Goal: Find specific page/section: Find specific page/section

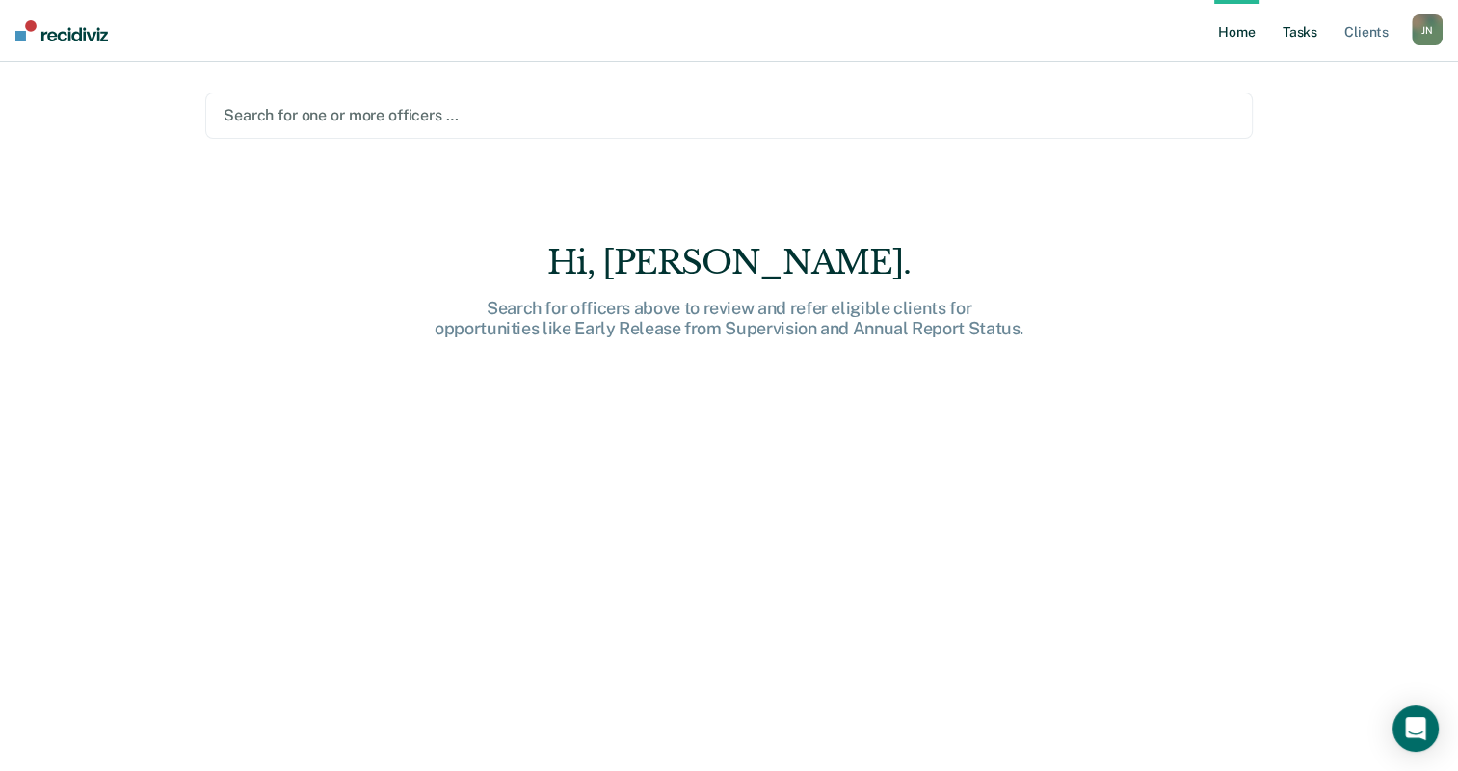
click at [1292, 31] on link "Tasks" at bounding box center [1300, 31] width 42 height 62
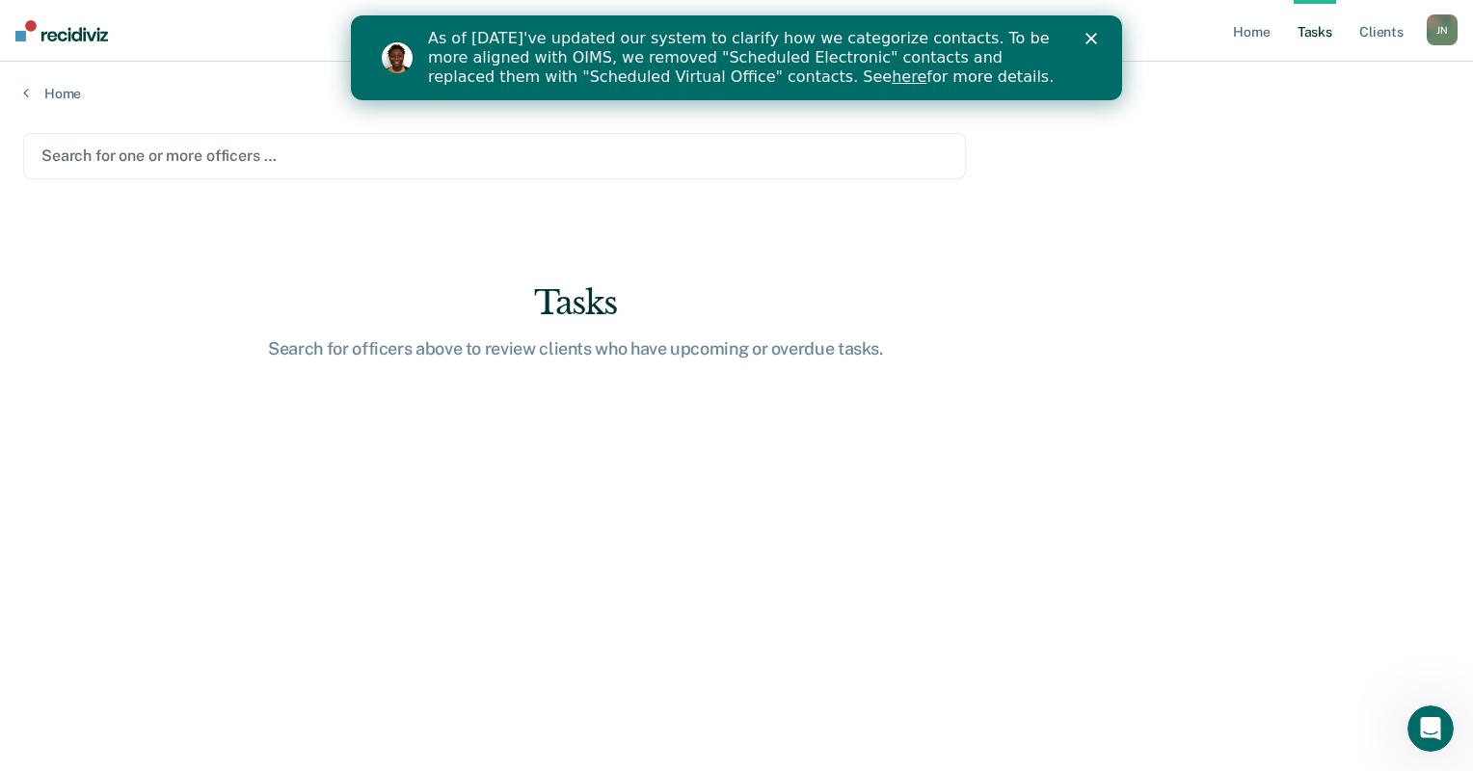
click at [1091, 40] on polygon "Close" at bounding box center [1091, 39] width 12 height 12
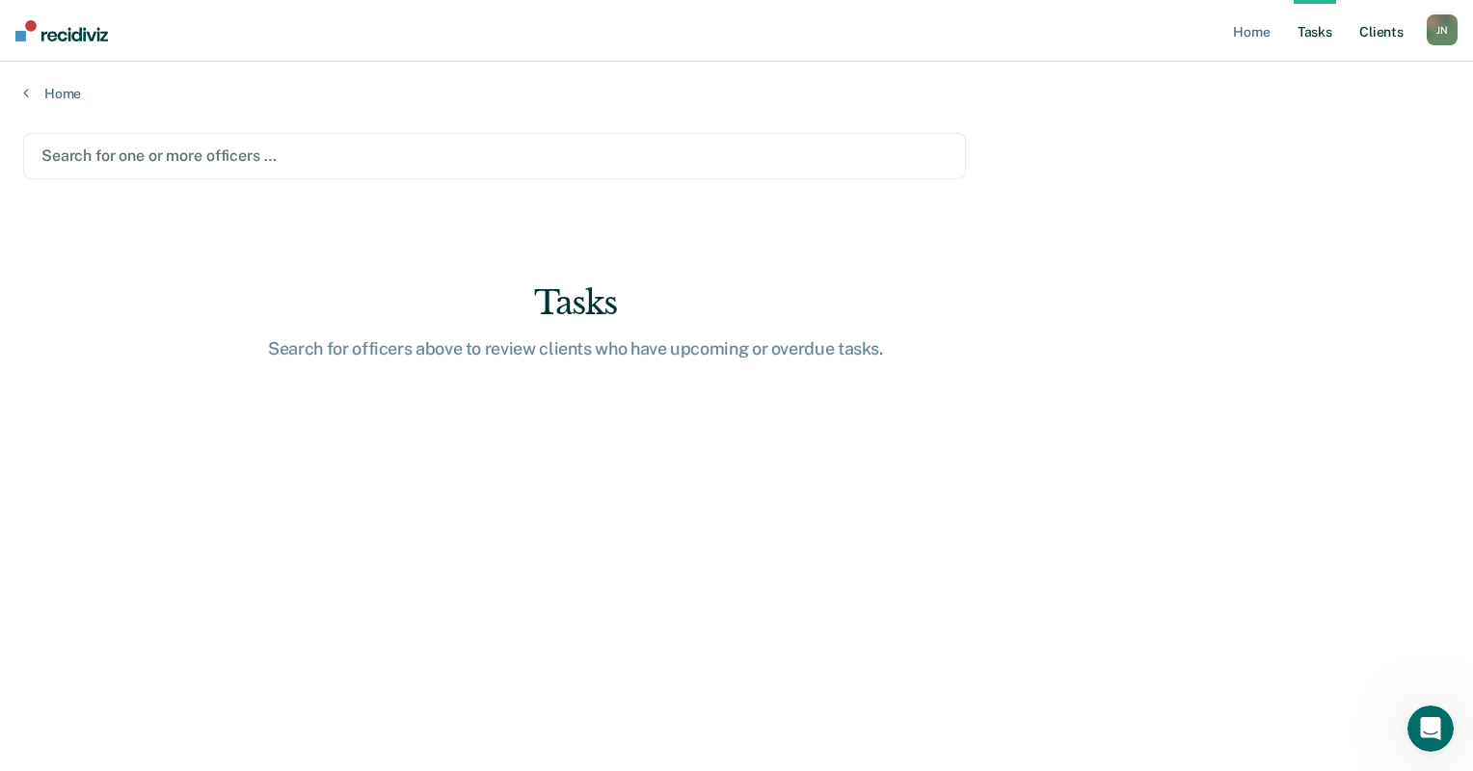
click at [1381, 32] on link "Client s" at bounding box center [1381, 31] width 52 height 62
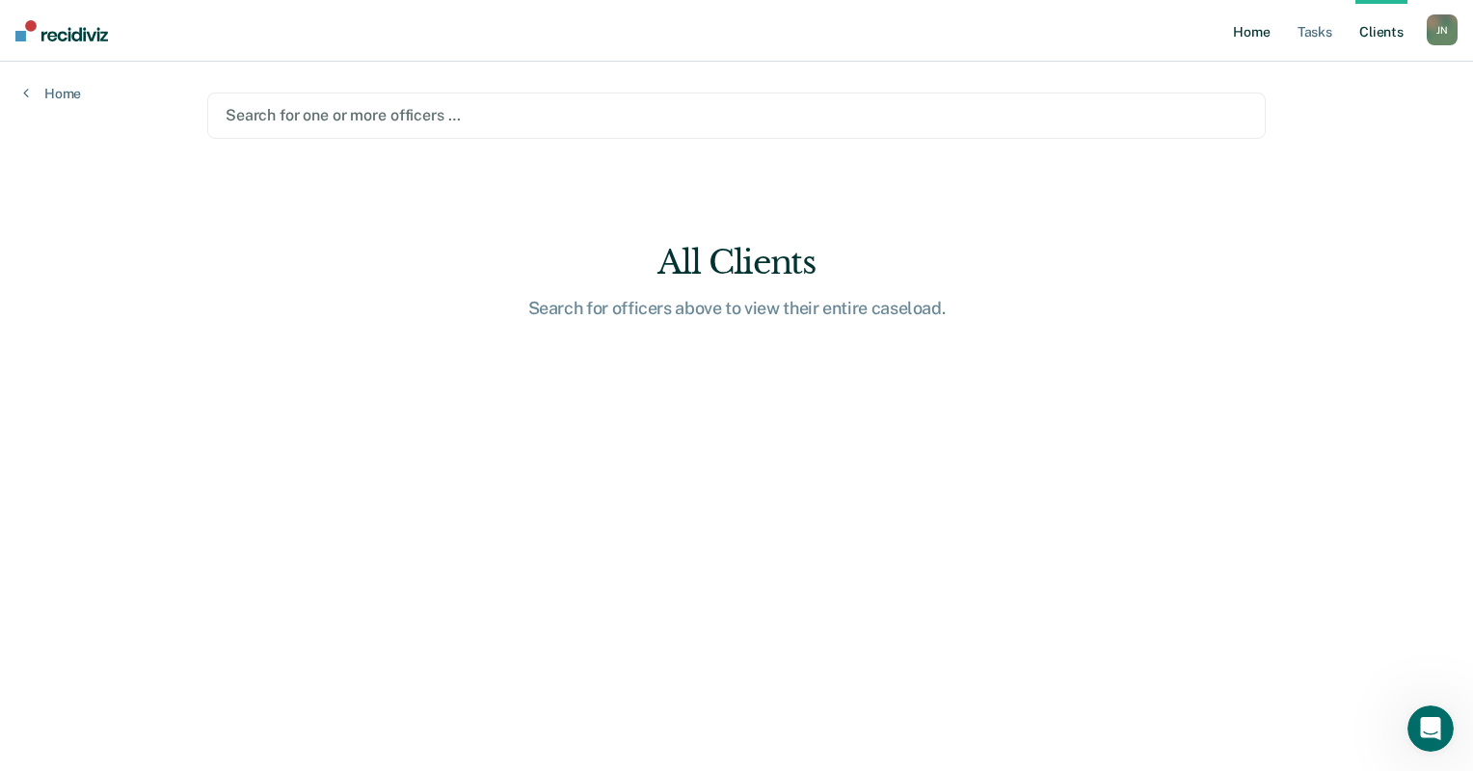
click at [1249, 29] on link "Home" at bounding box center [1251, 31] width 44 height 62
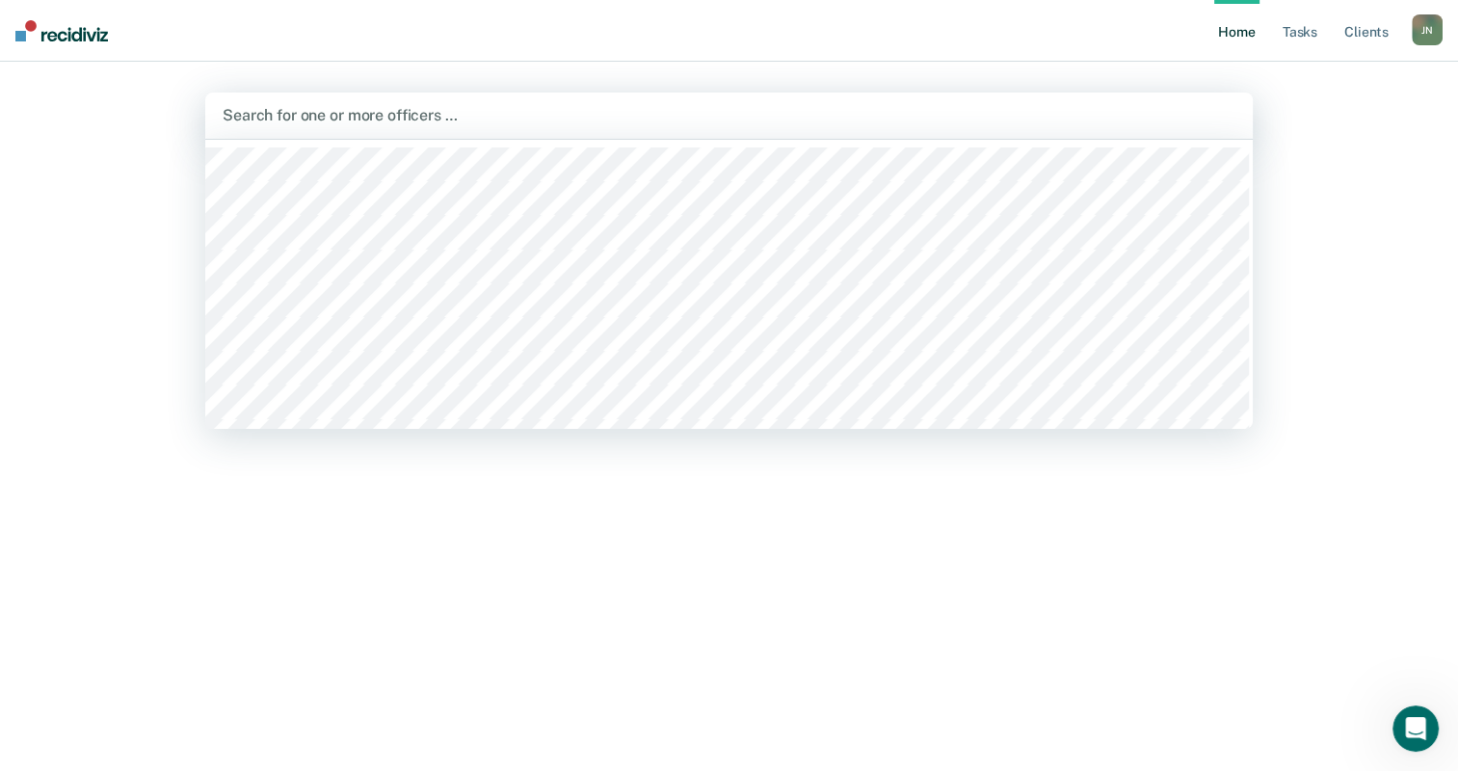
click at [382, 117] on div at bounding box center [729, 115] width 1013 height 22
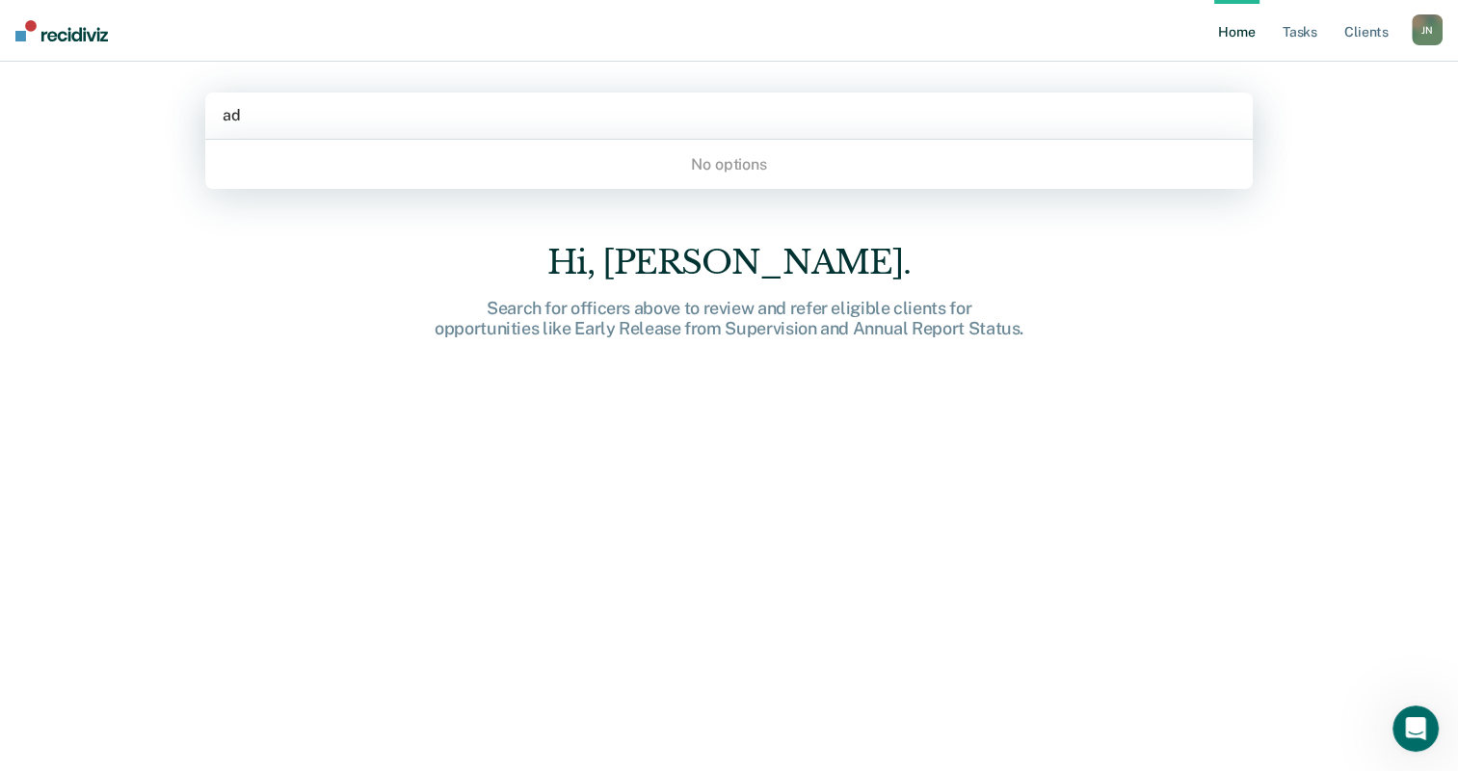
type input "a"
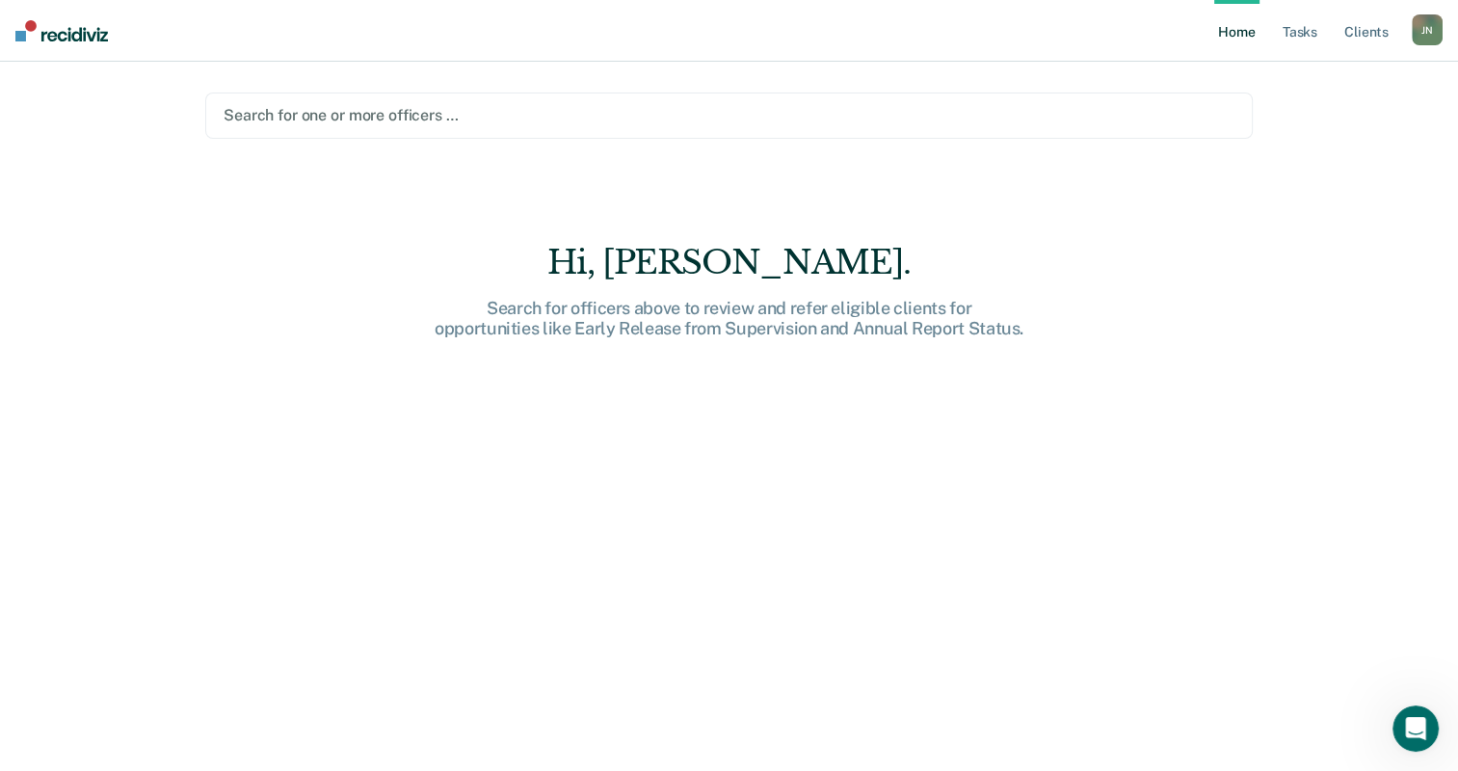
click at [227, 471] on div "Hi, [PERSON_NAME]. Search for officers above to review and refer eligible clien…" at bounding box center [729, 520] width 1048 height 555
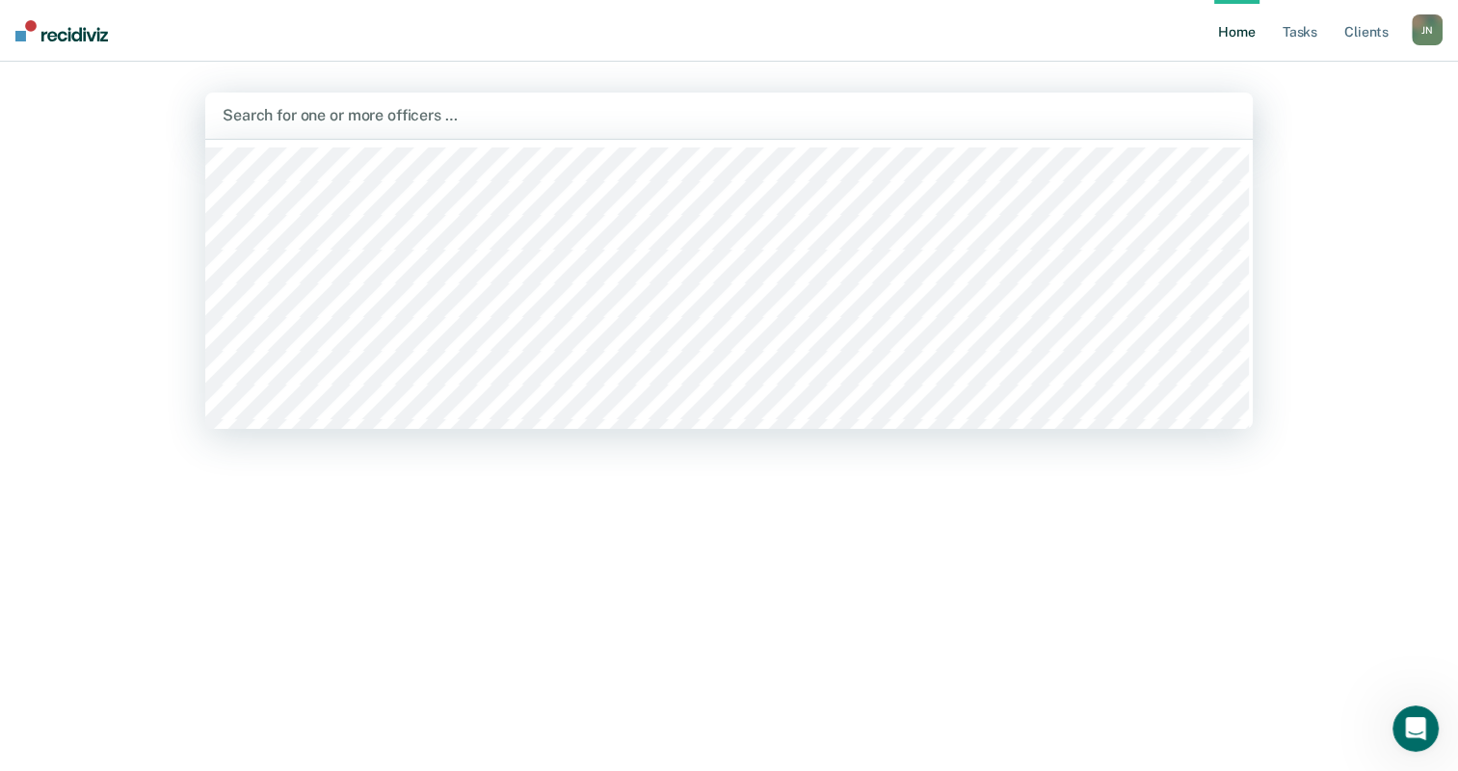
click at [415, 109] on div at bounding box center [729, 115] width 1013 height 22
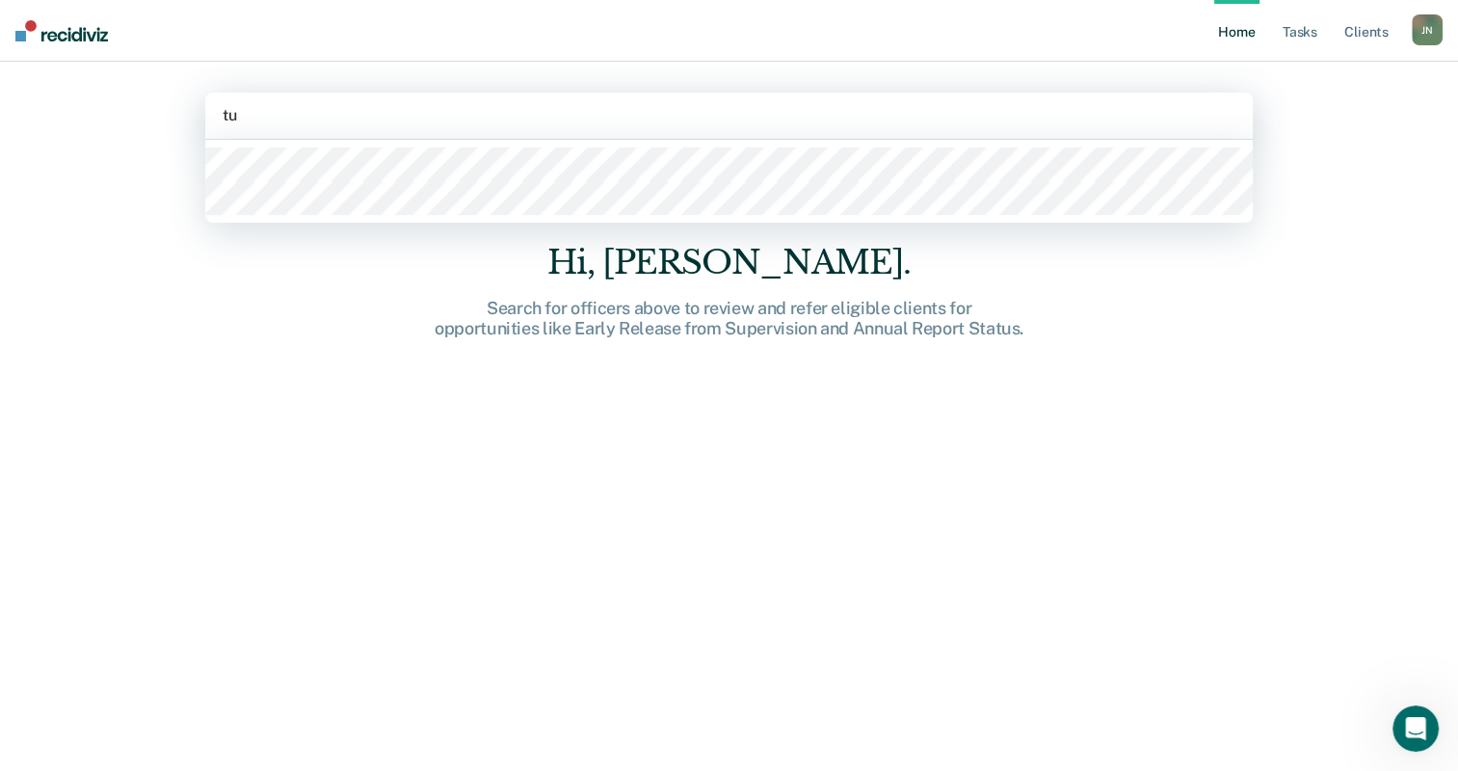
type input "t"
